Goal: Transaction & Acquisition: Purchase product/service

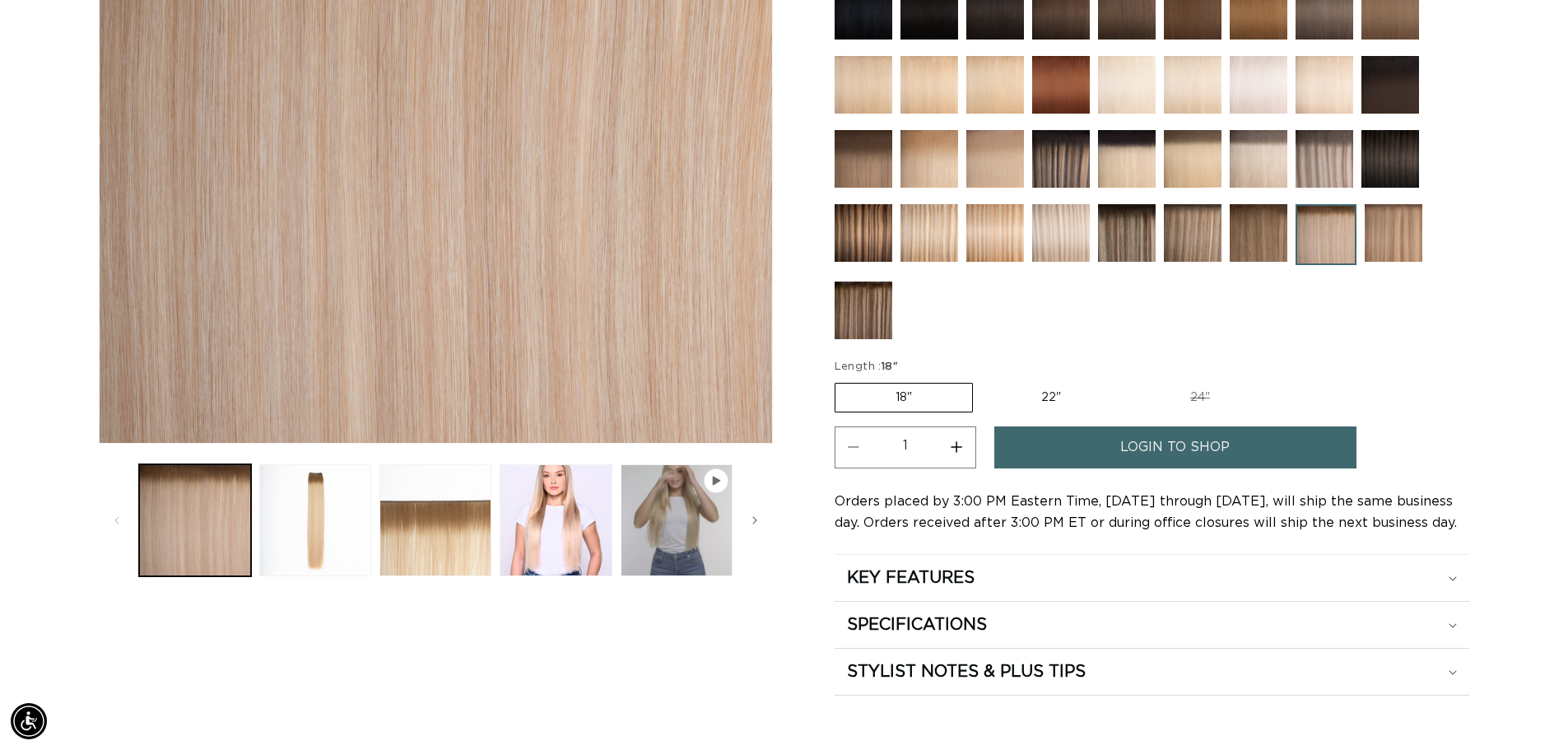
scroll to position [0, 2902]
click at [1184, 443] on span "login to shop" at bounding box center [1176, 447] width 110 height 42
click at [1184, 442] on span "login to shop" at bounding box center [1176, 447] width 110 height 42
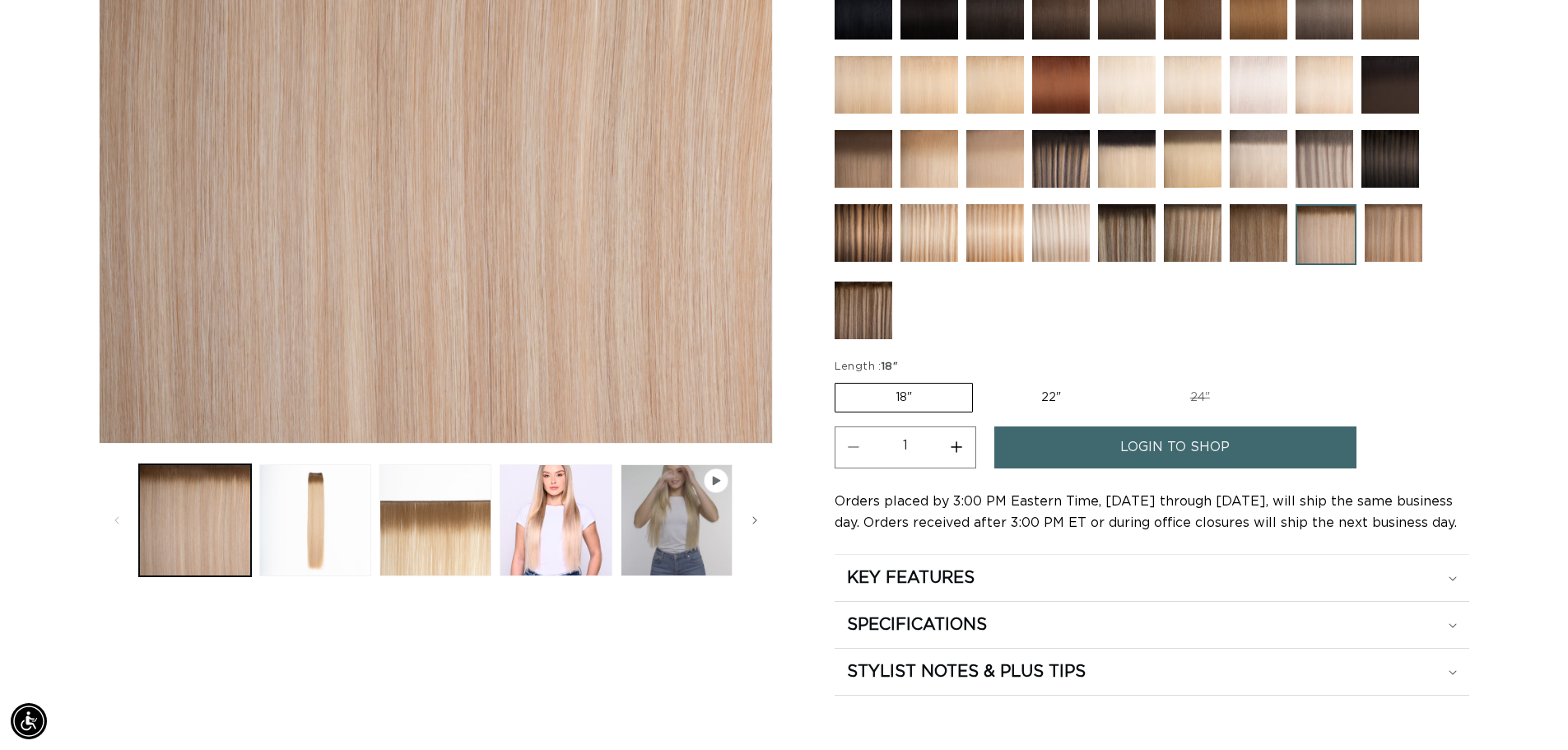
click at [1120, 445] on link "login to shop" at bounding box center [1175, 447] width 362 height 42
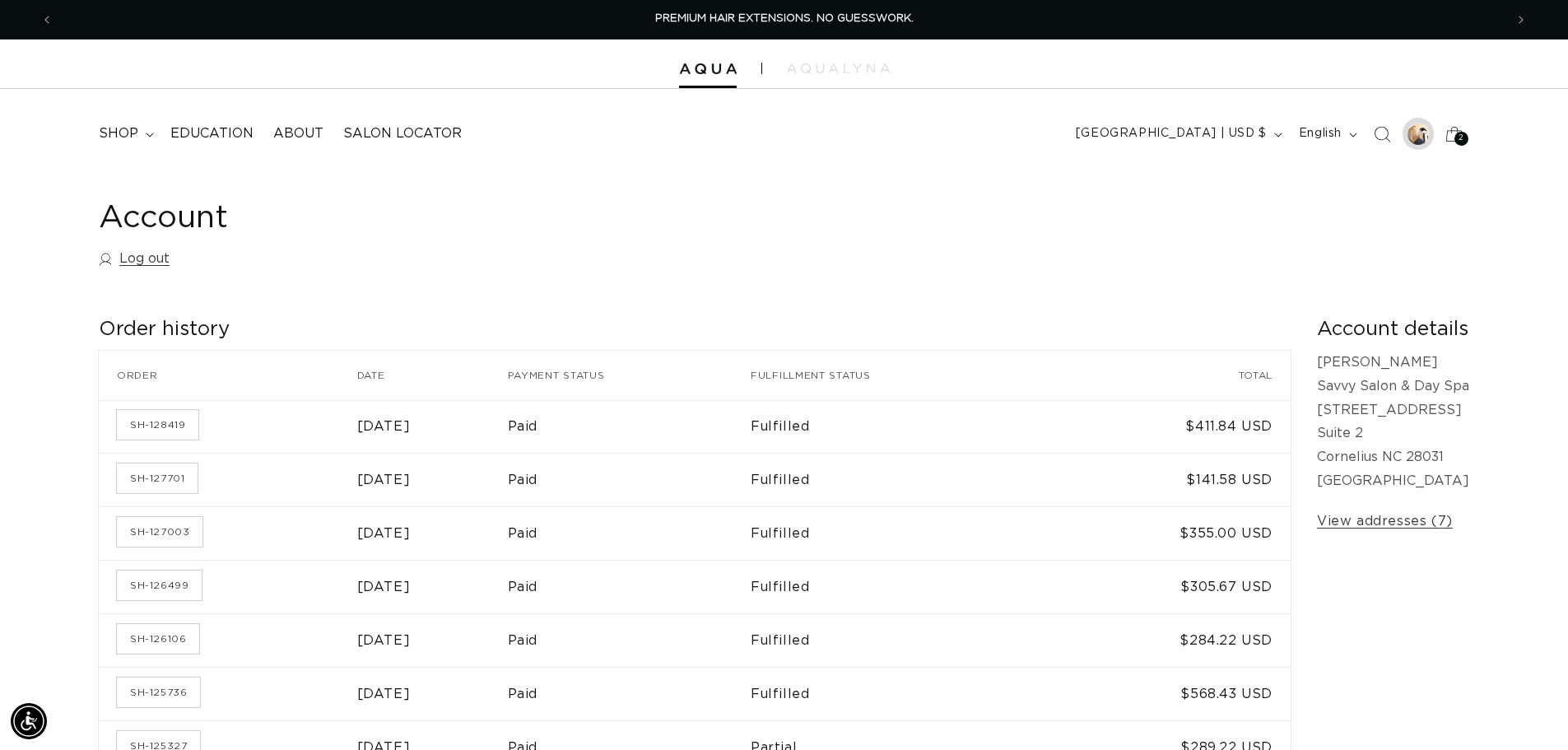
click at [1420, 138] on div at bounding box center [1418, 133] width 23 height 23
click at [1455, 143] on icon at bounding box center [1454, 134] width 39 height 39
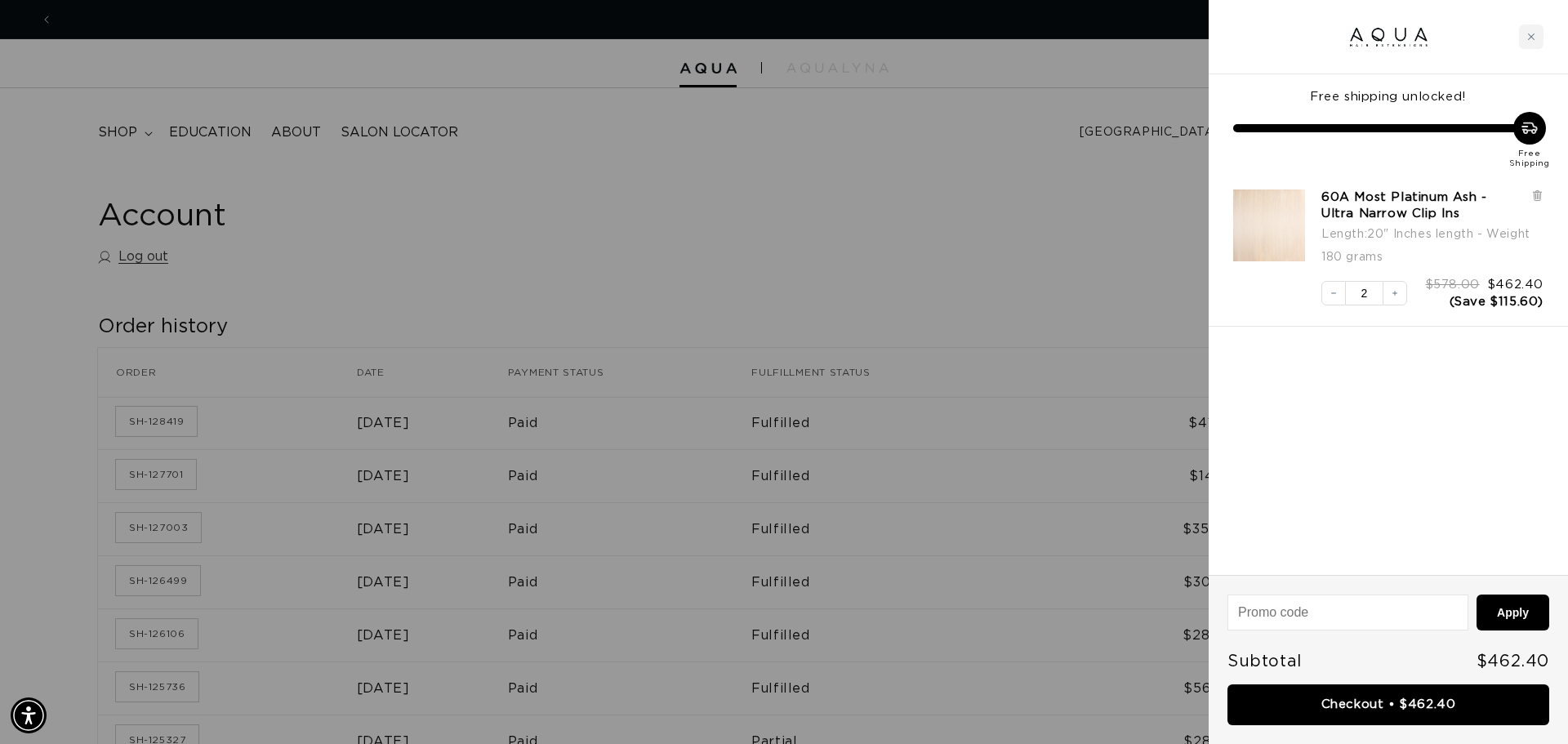
scroll to position [0, 1452]
drag, startPoint x: 1539, startPoint y: 193, endPoint x: 1539, endPoint y: 204, distance: 11.0
click at [1539, 193] on icon at bounding box center [1537, 196] width 7 height 8
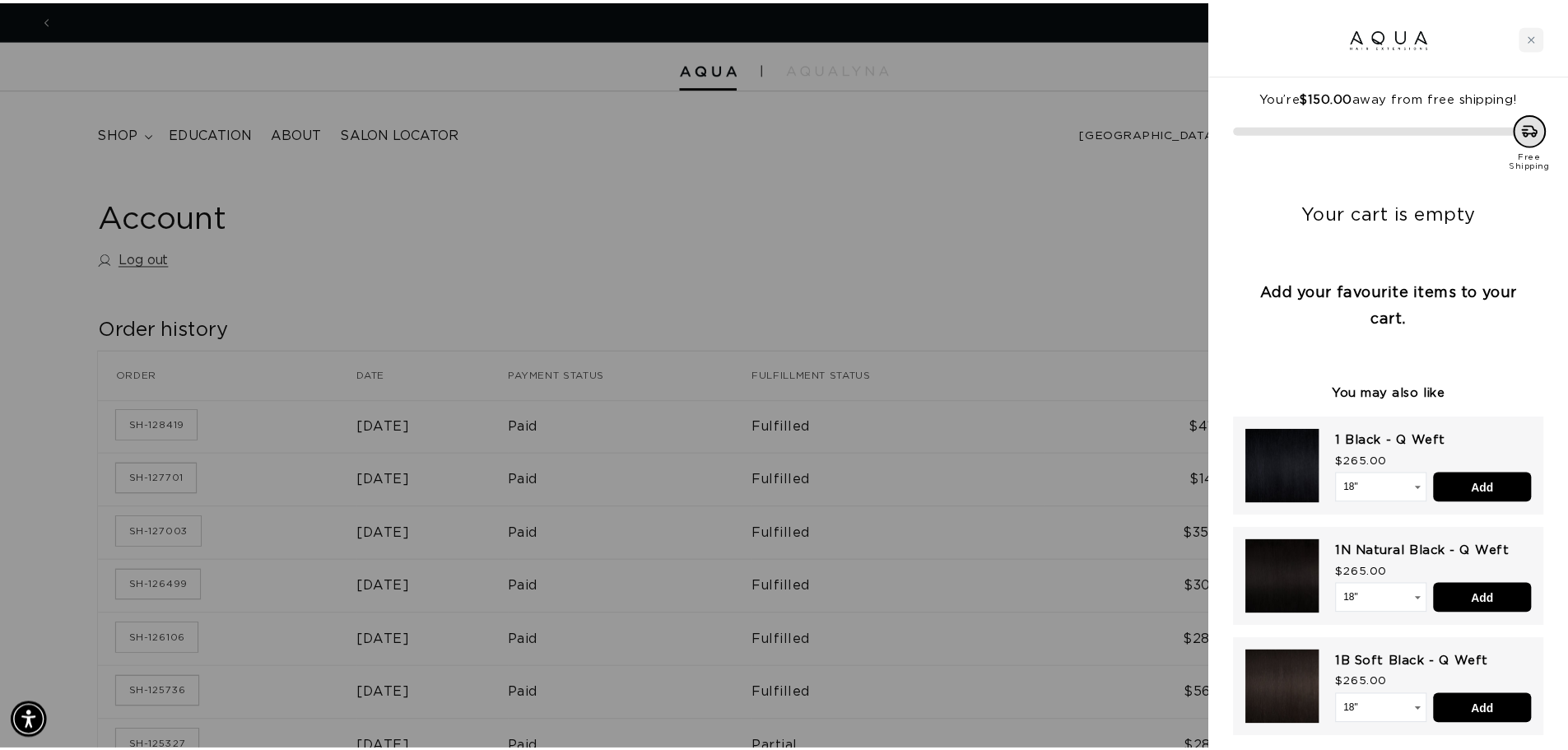
scroll to position [0, 0]
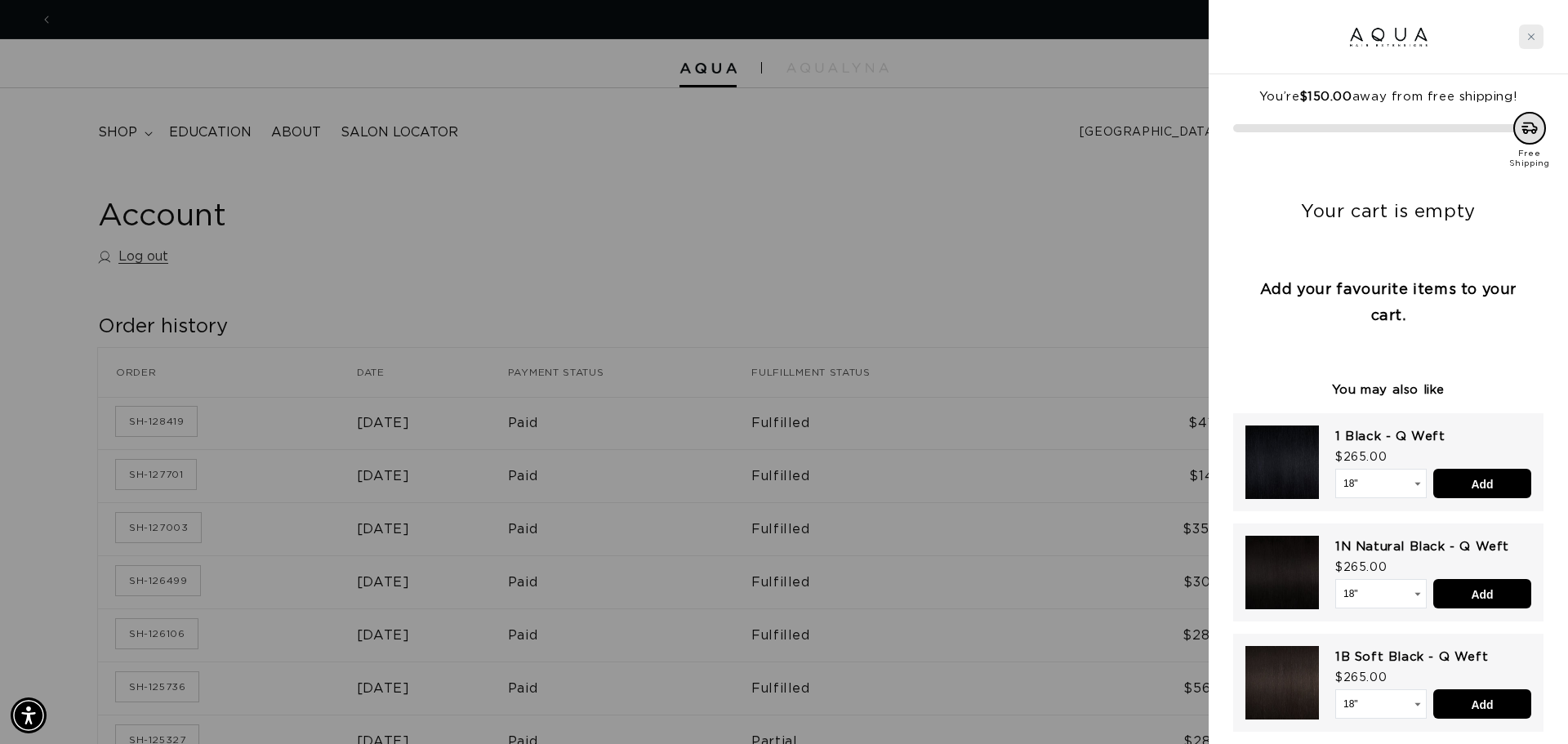
click at [1535, 38] on div "Close cart" at bounding box center [1530, 36] width 24 height 24
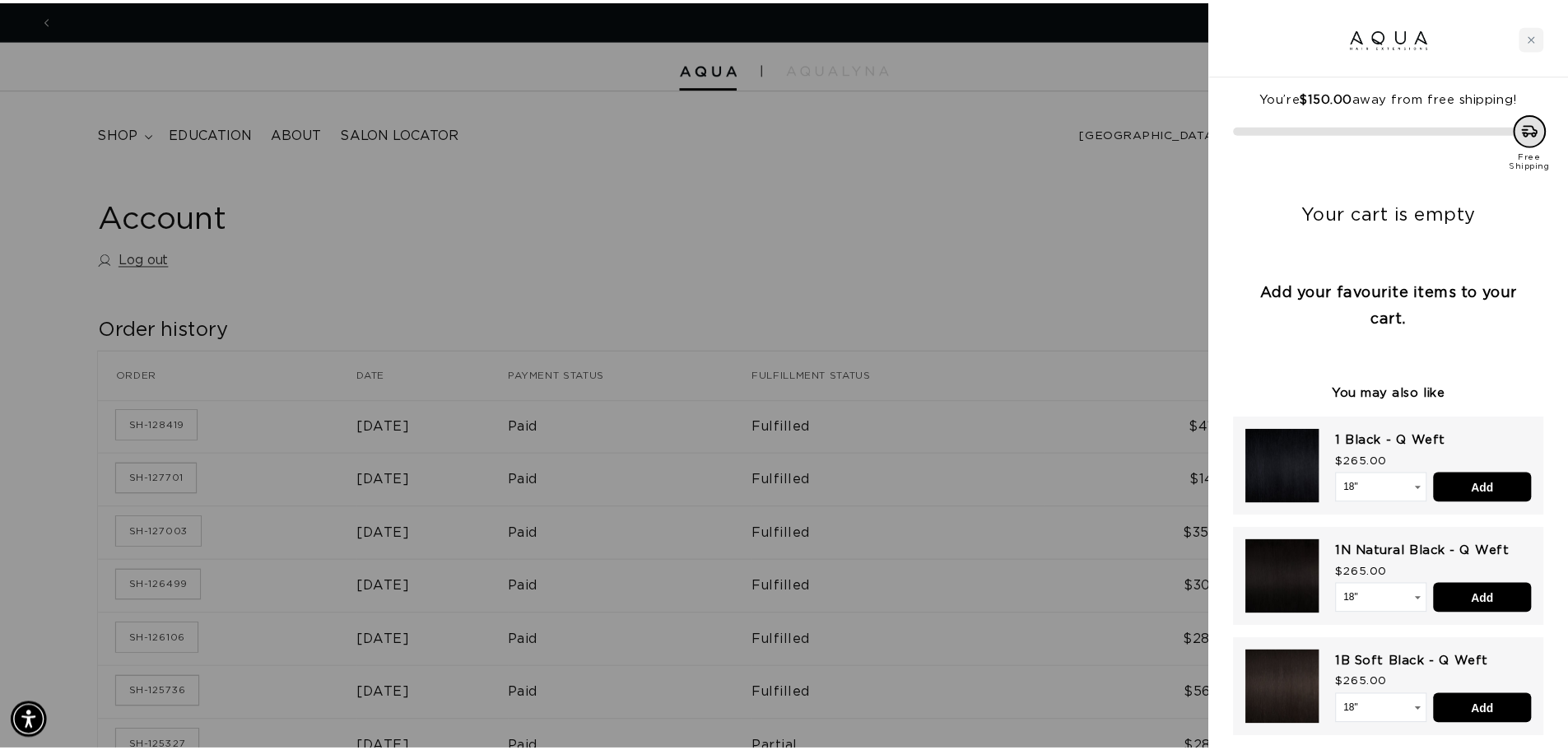
scroll to position [0, 1452]
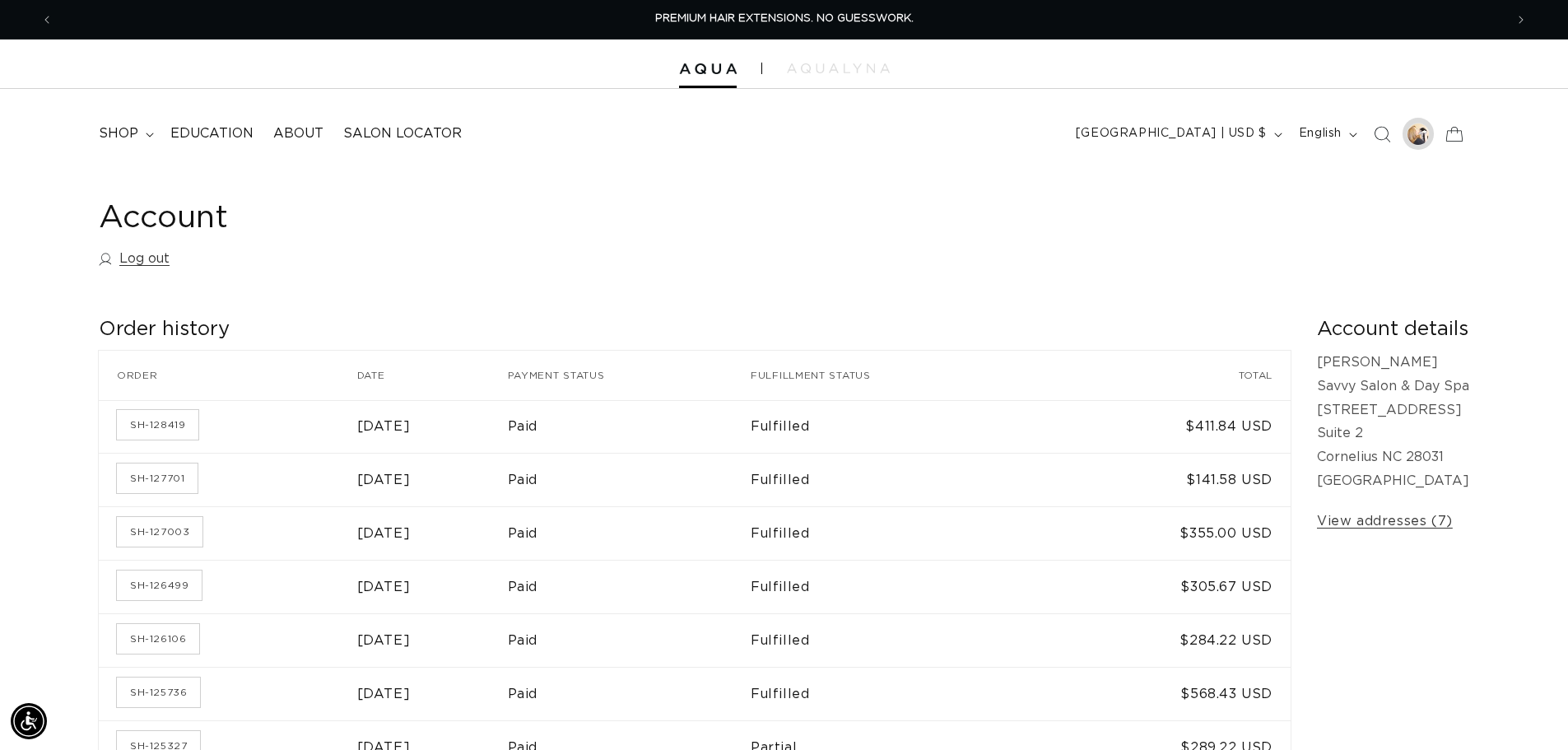
click at [1419, 127] on div at bounding box center [1418, 133] width 23 height 23
click at [125, 134] on span "shop" at bounding box center [118, 133] width 40 height 17
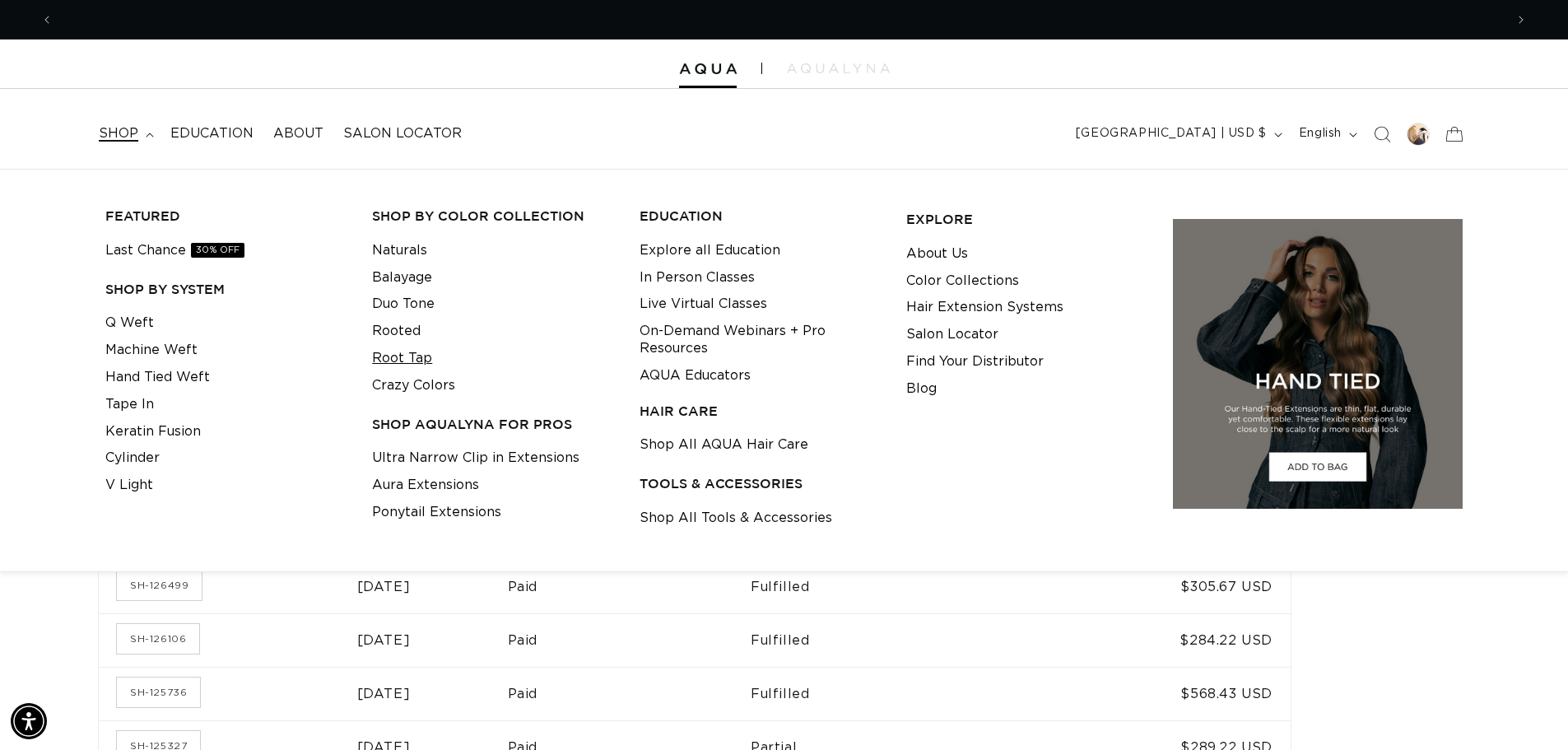
scroll to position [0, 2902]
click at [398, 354] on link "Root Tap" at bounding box center [402, 359] width 60 height 27
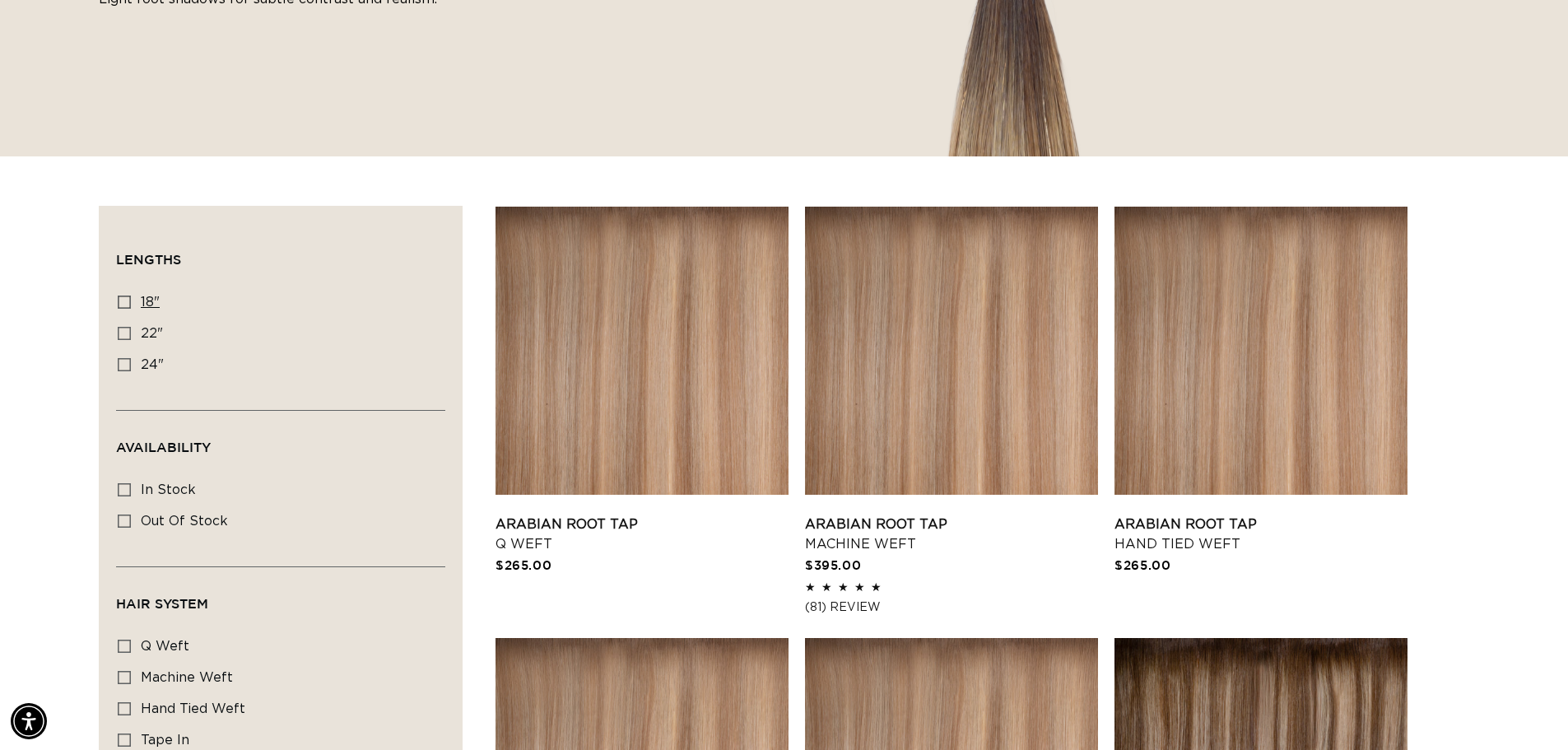
scroll to position [0, 1452]
click at [122, 295] on icon at bounding box center [124, 302] width 14 height 13
click at [122, 295] on input "18" 18" (25 products)" at bounding box center [124, 302] width 14 height 13
checkbox input "true"
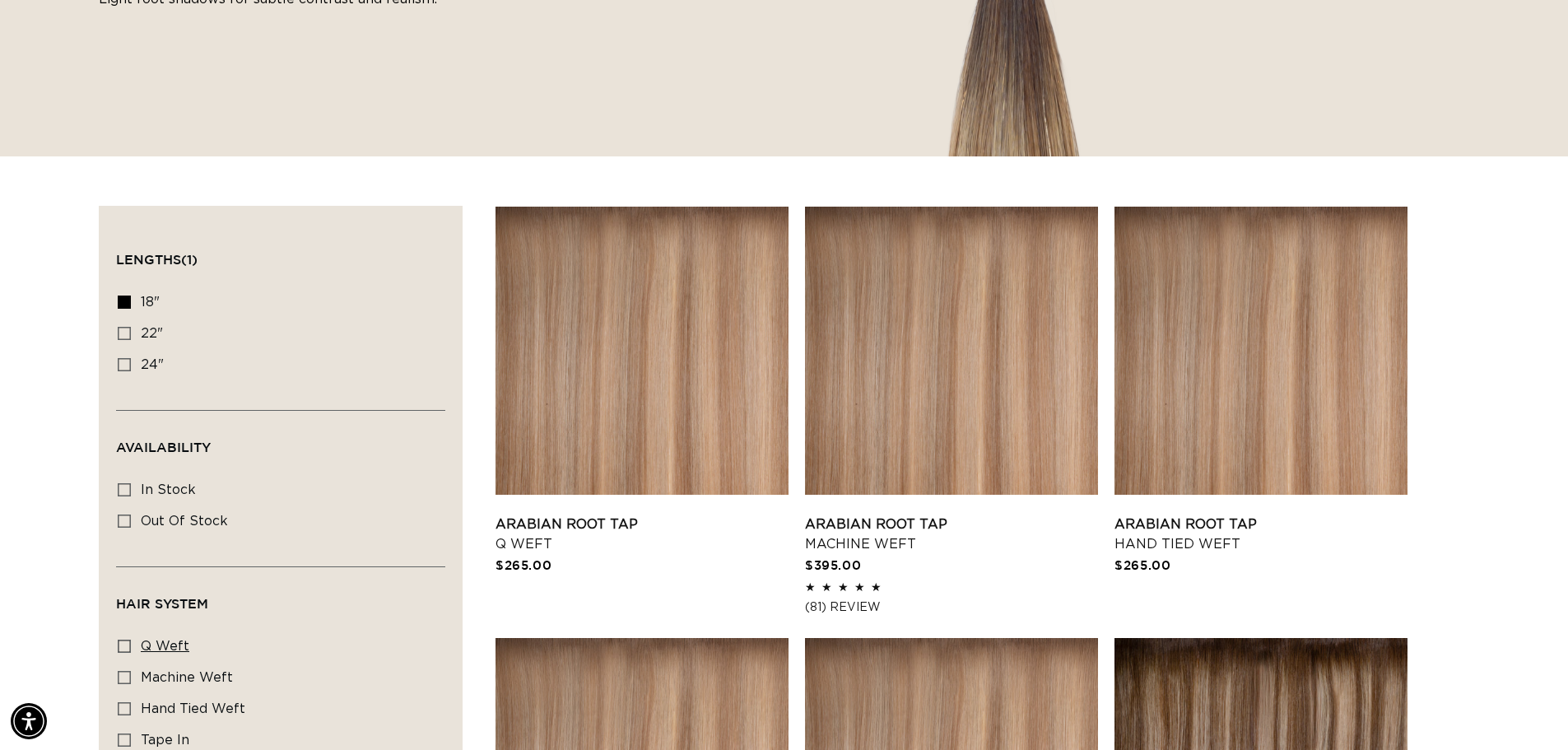
click at [125, 645] on icon at bounding box center [124, 646] width 14 height 13
click at [125, 645] on input "q weft q weft (6 products)" at bounding box center [124, 646] width 14 height 13
checkbox input "true"
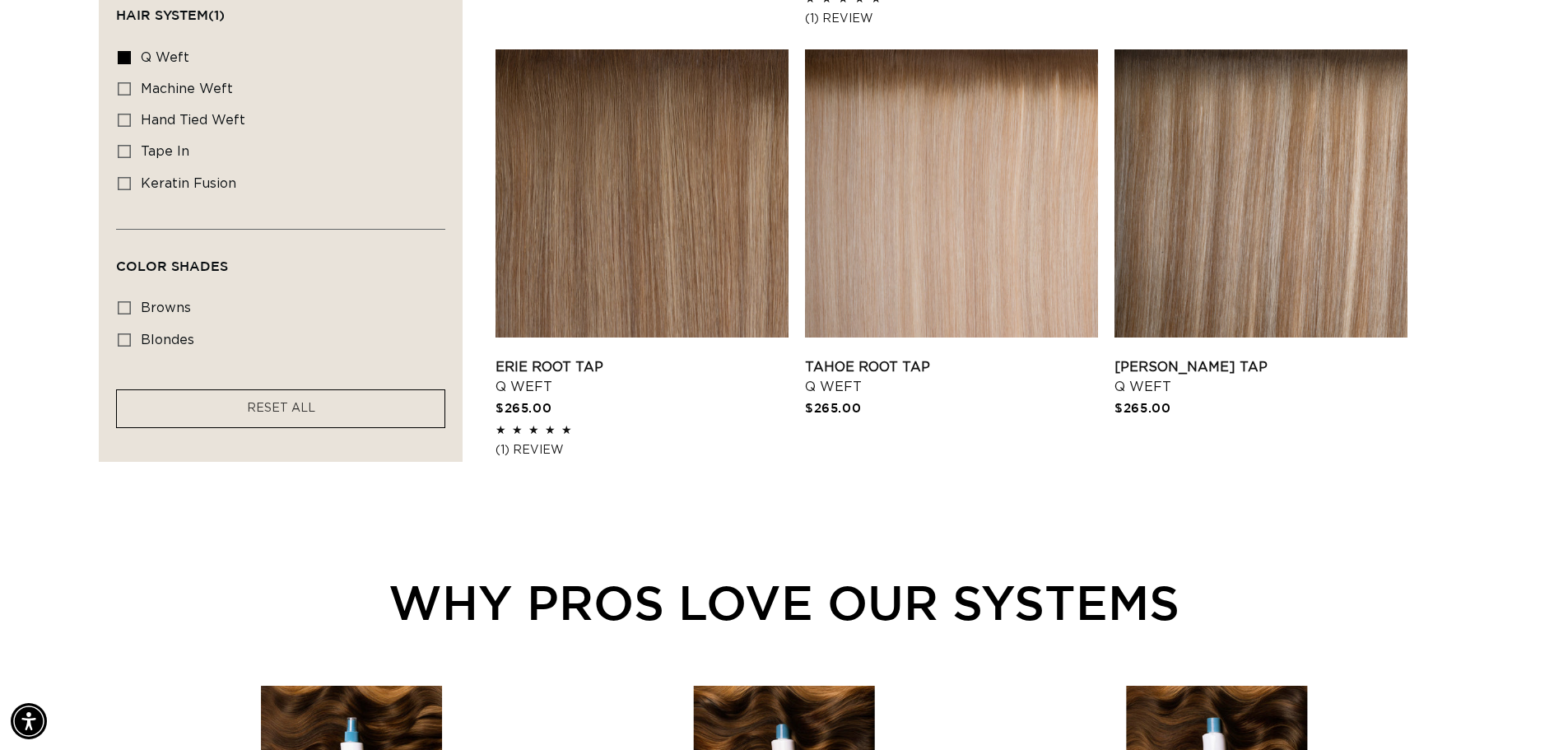
scroll to position [0, 1452]
click at [938, 357] on link "Tahoe Root Tap Q Weft" at bounding box center [951, 376] width 293 height 40
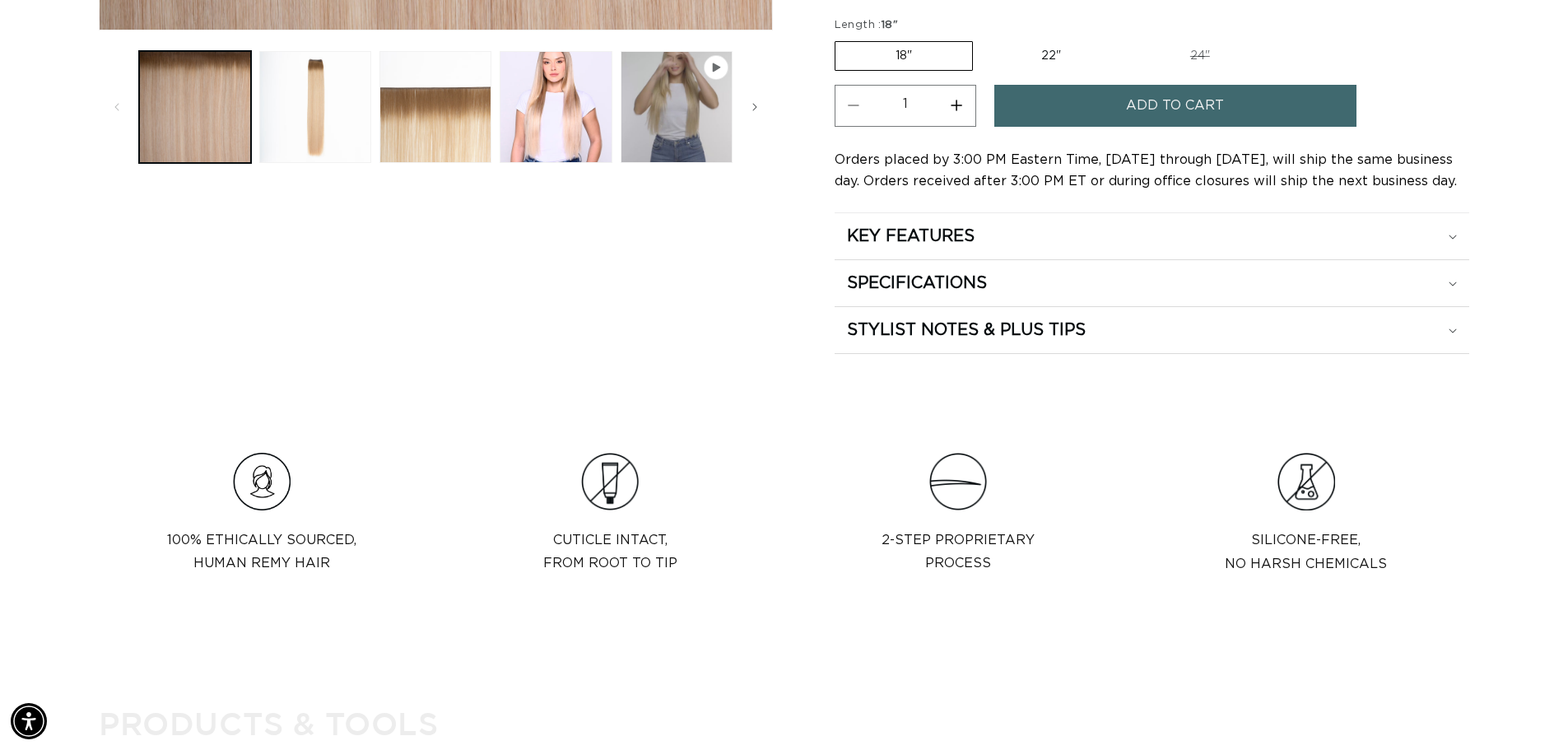
scroll to position [618, 0]
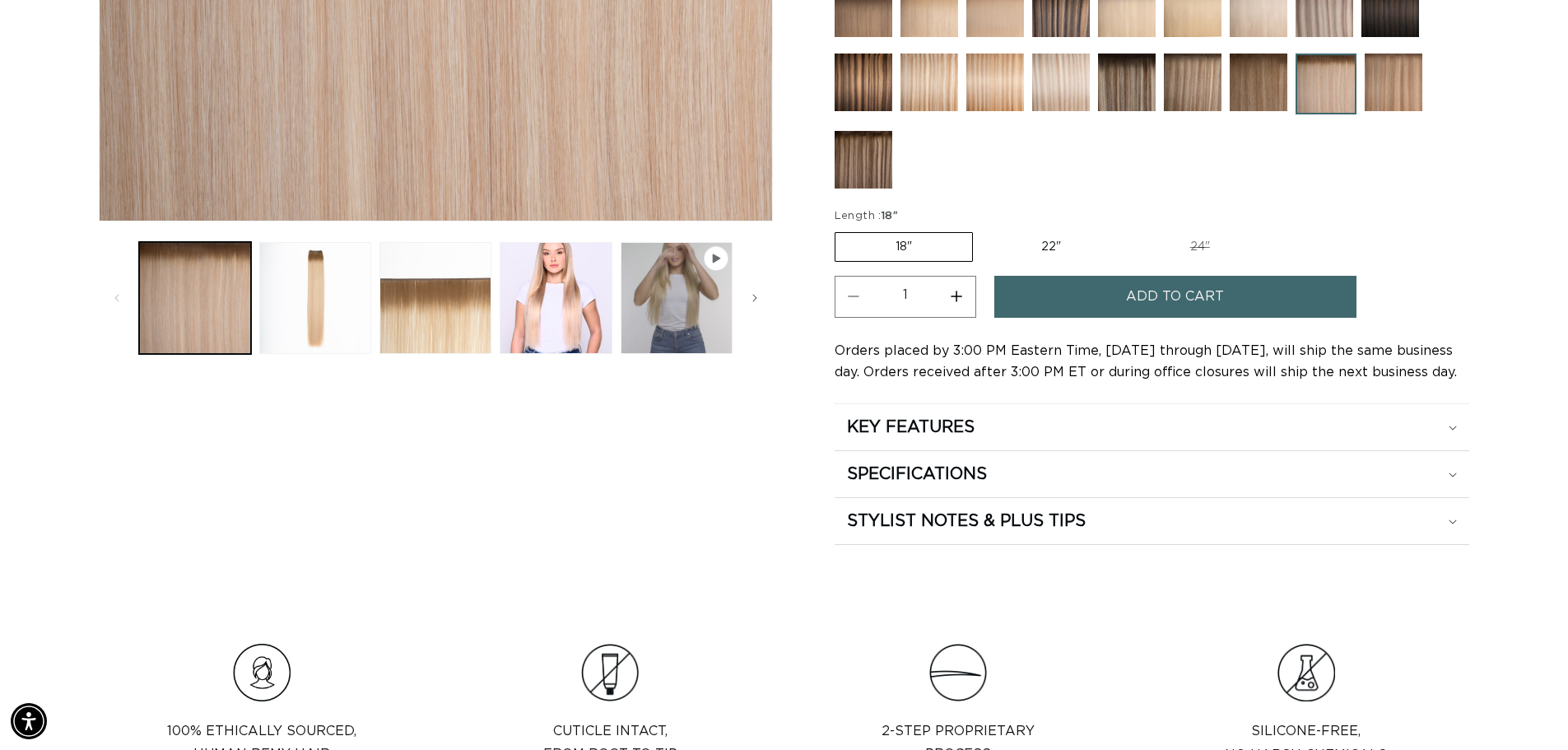
click at [1300, 293] on button "Add to cart" at bounding box center [1175, 297] width 362 height 42
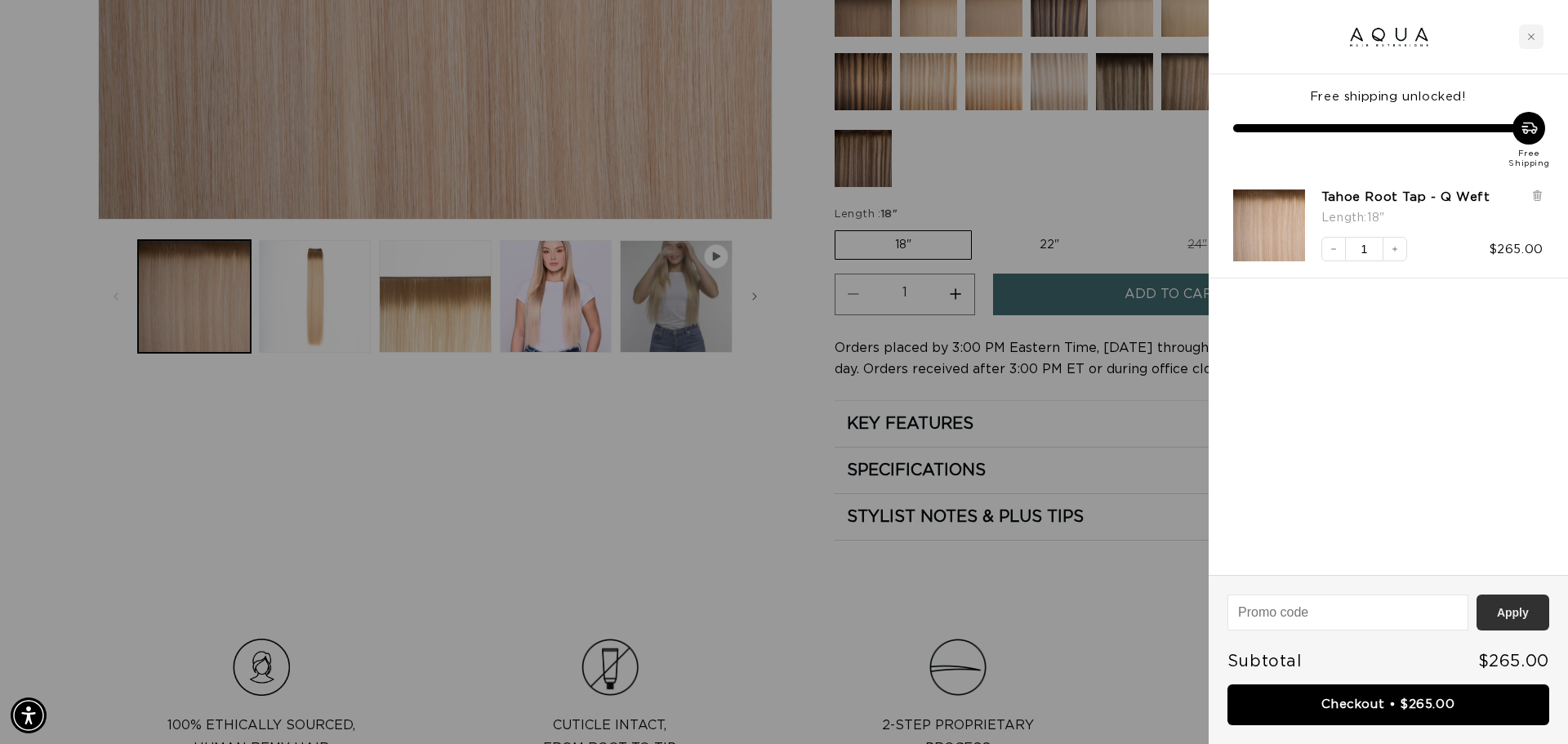
scroll to position [0, 1452]
click at [1443, 711] on link "Checkout • $265.00" at bounding box center [1388, 705] width 321 height 42
